Goal: Task Accomplishment & Management: Manage account settings

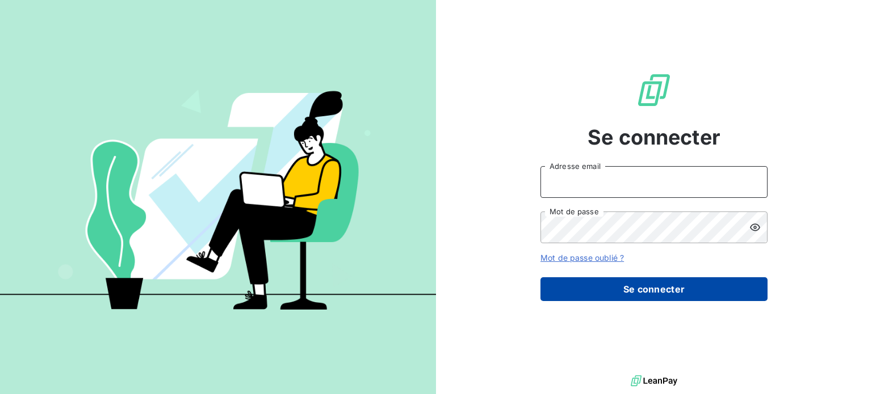
type input "[EMAIL_ADDRESS][PERSON_NAME][DOMAIN_NAME]"
click at [653, 292] on button "Se connecter" at bounding box center [653, 290] width 227 height 24
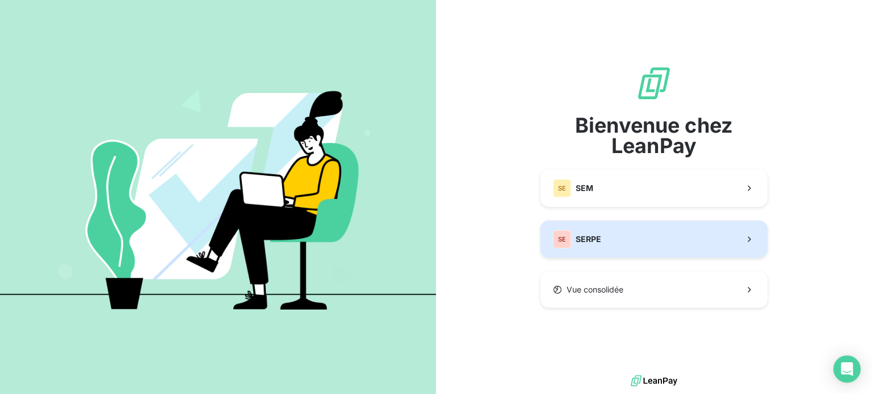
click at [638, 232] on button "SE SERPE" at bounding box center [653, 239] width 227 height 37
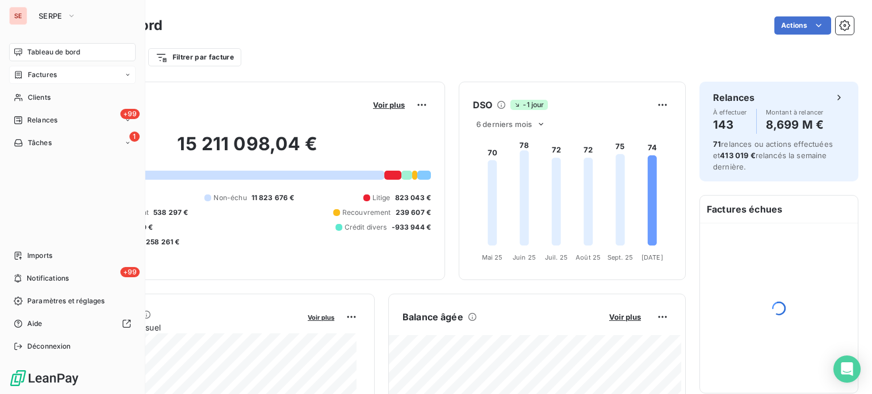
click at [48, 78] on span "Factures" at bounding box center [42, 75] width 29 height 10
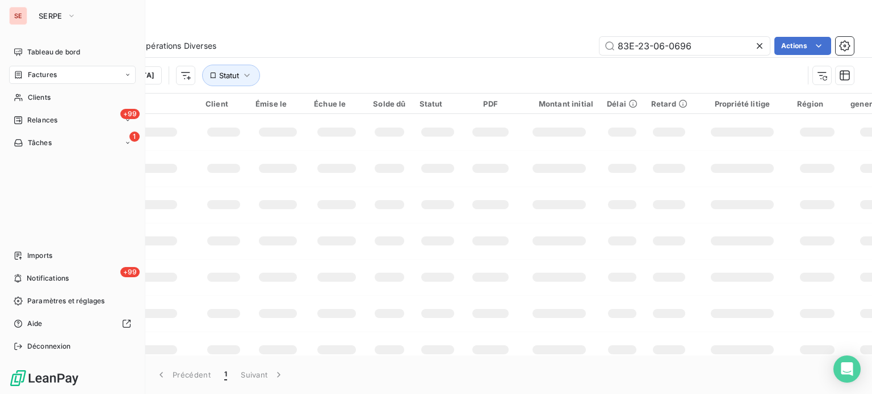
click at [127, 78] on div "Factures" at bounding box center [72, 75] width 127 height 18
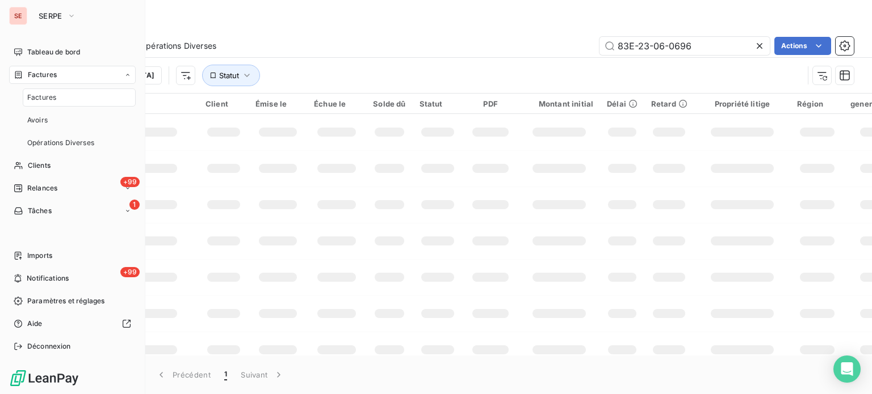
click at [106, 103] on div "Factures" at bounding box center [79, 98] width 113 height 18
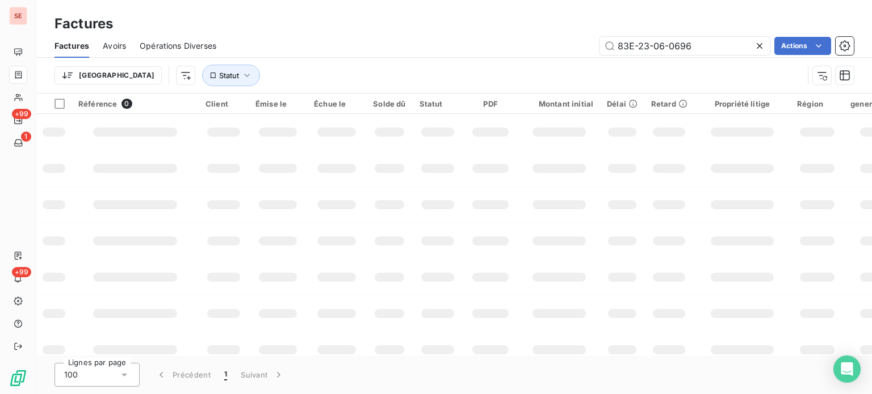
click at [757, 49] on icon at bounding box center [759, 45] width 11 height 11
click at [687, 53] on input "text" at bounding box center [684, 46] width 170 height 18
type input "-"
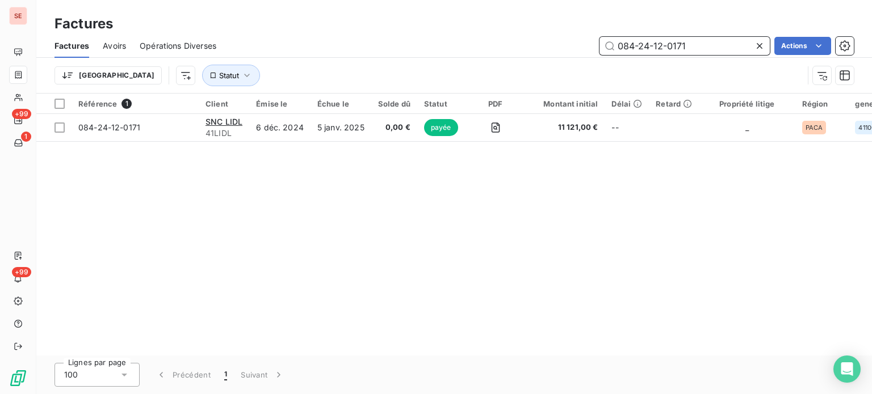
drag, startPoint x: 691, startPoint y: 48, endPoint x: 640, endPoint y: 49, distance: 51.7
click at [640, 49] on input "084-24-12-0171" at bounding box center [684, 46] width 170 height 18
drag, startPoint x: 696, startPoint y: 44, endPoint x: 659, endPoint y: 50, distance: 37.3
click at [659, 50] on input "084-25-02-1268" at bounding box center [684, 46] width 170 height 18
drag, startPoint x: 736, startPoint y: 40, endPoint x: 660, endPoint y: 56, distance: 77.6
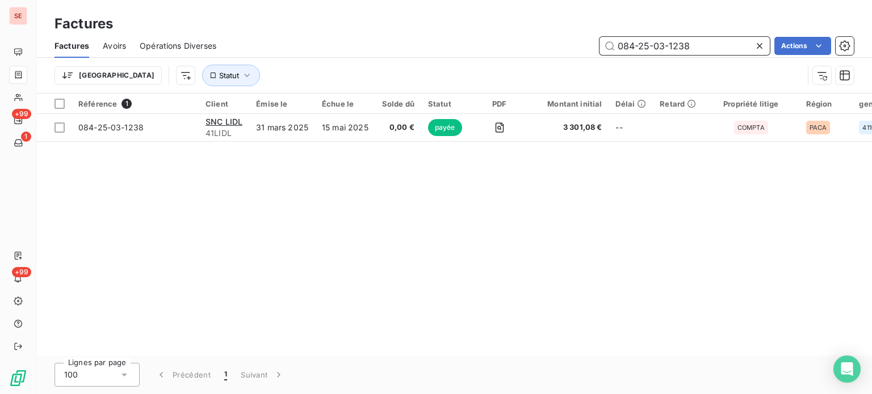
click at [660, 55] on div "Factures Avoirs Opérations Diverses 084-25-03-1238 Actions" at bounding box center [453, 46] width 835 height 24
drag, startPoint x: 692, startPoint y: 43, endPoint x: 651, endPoint y: 50, distance: 41.5
click at [651, 50] on input "084-25-05-1233" at bounding box center [684, 46] width 170 height 18
drag, startPoint x: 699, startPoint y: 45, endPoint x: 661, endPoint y: 50, distance: 38.4
click at [661, 50] on input "084-25-06-0974" at bounding box center [684, 46] width 170 height 18
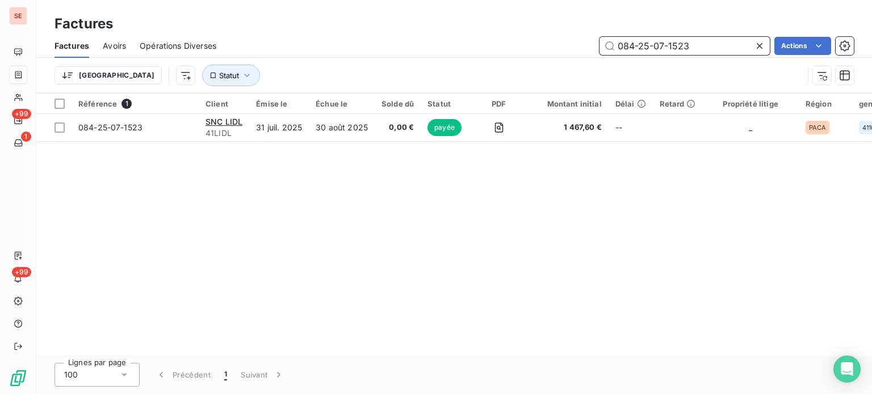
drag, startPoint x: 707, startPoint y: 44, endPoint x: 658, endPoint y: 48, distance: 49.0
click at [658, 48] on input "084-25-07-1523" at bounding box center [684, 46] width 170 height 18
drag, startPoint x: 704, startPoint y: 47, endPoint x: 656, endPoint y: 43, distance: 48.4
click at [656, 43] on input "084-25-08-0920" at bounding box center [684, 46] width 170 height 18
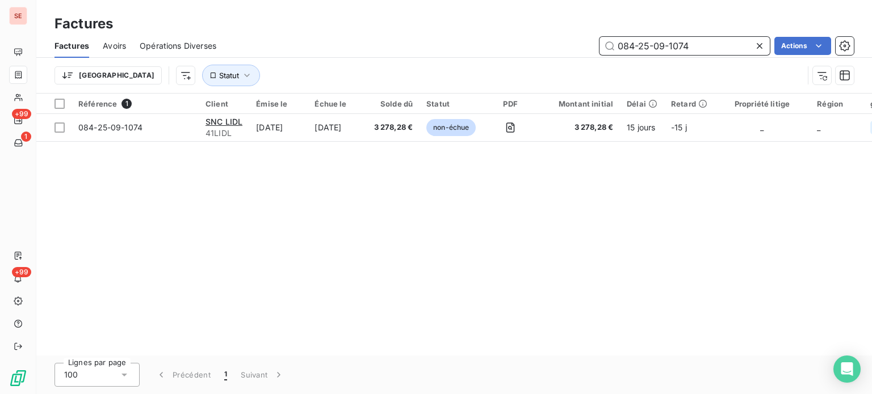
type input "084-25-09-1074"
